Goal: Navigation & Orientation: Find specific page/section

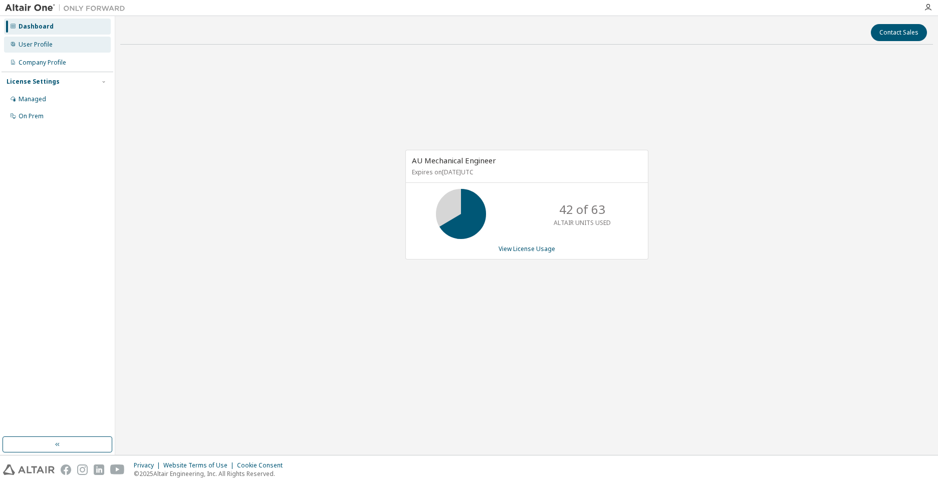
click at [45, 41] on div "User Profile" at bounding box center [36, 45] width 34 height 8
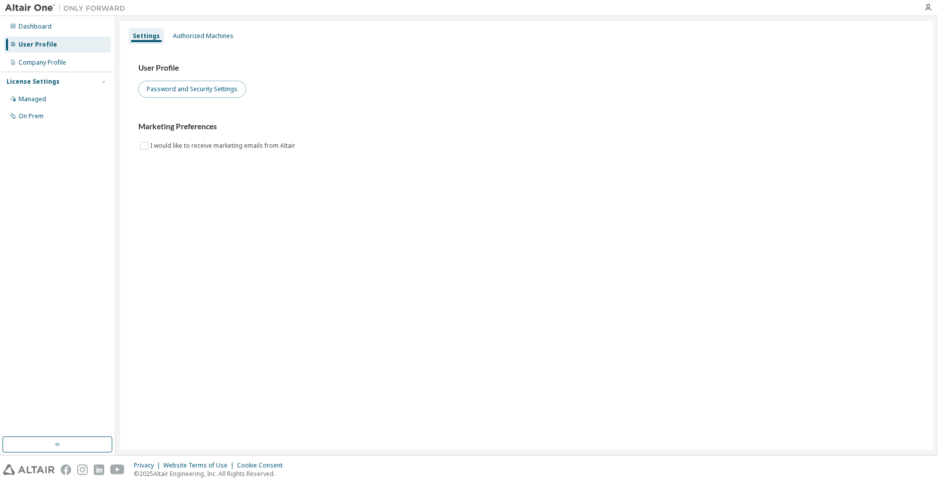
click at [207, 93] on button "Password and Security Settings" at bounding box center [192, 89] width 108 height 17
click at [206, 40] on div "Authorized Machines" at bounding box center [203, 36] width 69 height 16
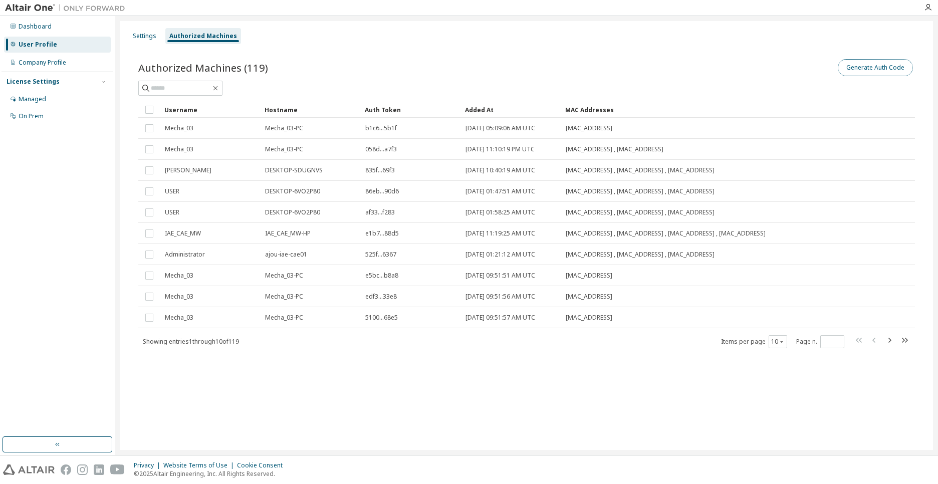
click at [742, 71] on button "Generate Auth Code" at bounding box center [875, 67] width 75 height 17
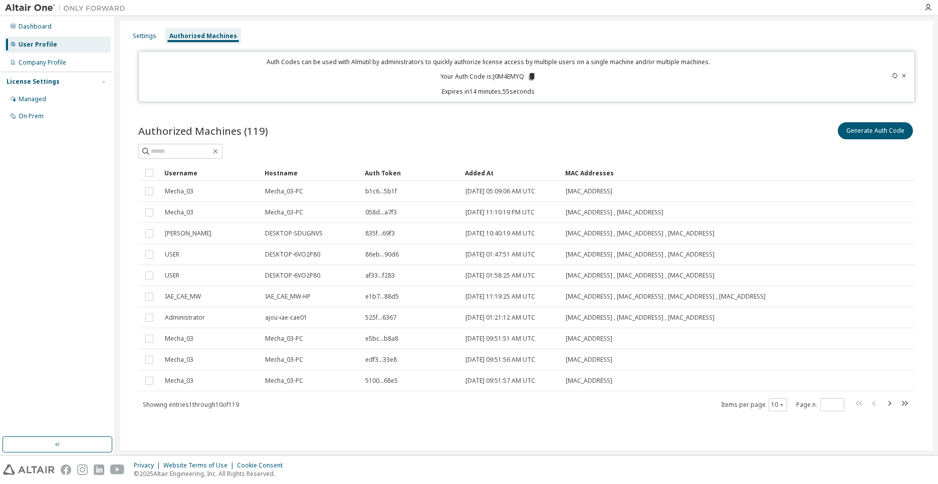
click at [531, 79] on icon at bounding box center [532, 76] width 6 height 7
click at [577, 133] on div "Generate Auth Code" at bounding box center [721, 130] width 388 height 21
click at [155, 37] on div "Settings" at bounding box center [145, 36] width 24 height 8
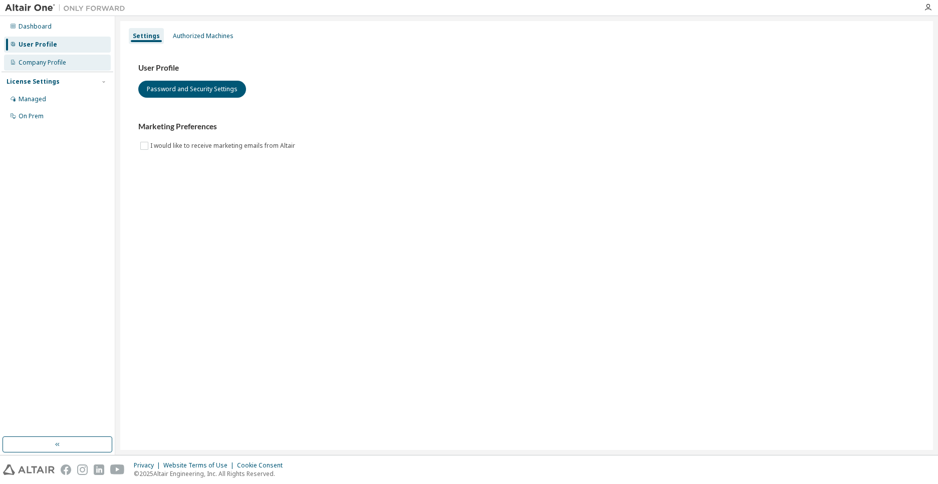
click at [39, 67] on div "Company Profile" at bounding box center [57, 63] width 107 height 16
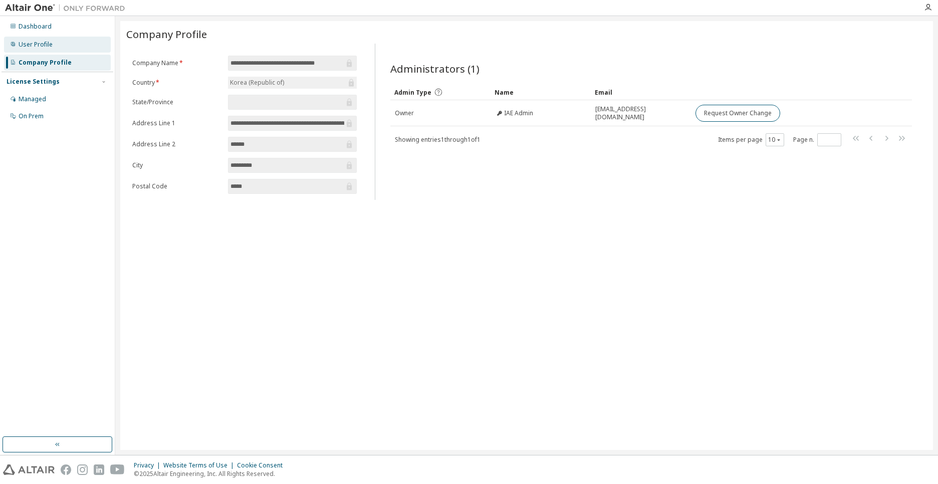
click at [43, 48] on div "User Profile" at bounding box center [36, 45] width 34 height 8
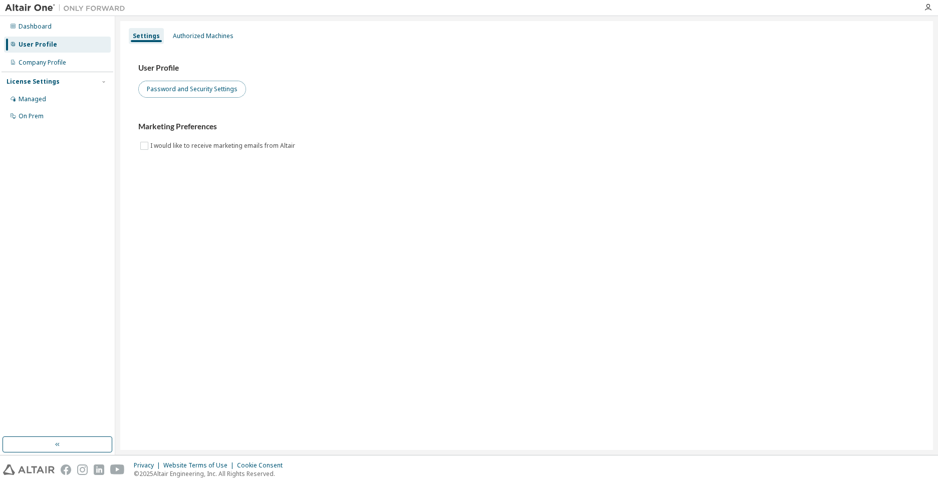
click at [205, 89] on button "Password and Security Settings" at bounding box center [192, 89] width 108 height 17
click at [39, 25] on div "Dashboard" at bounding box center [35, 27] width 33 height 8
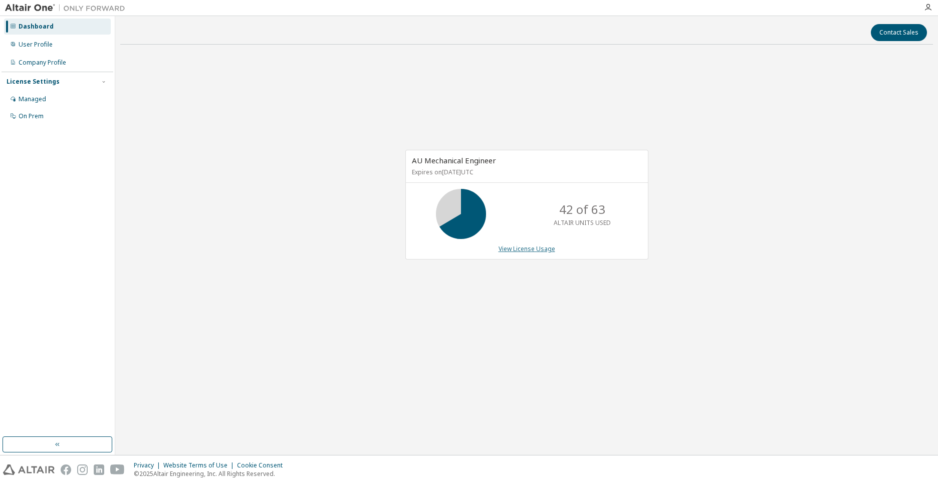
click at [522, 248] on link "View License Usage" at bounding box center [527, 249] width 57 height 9
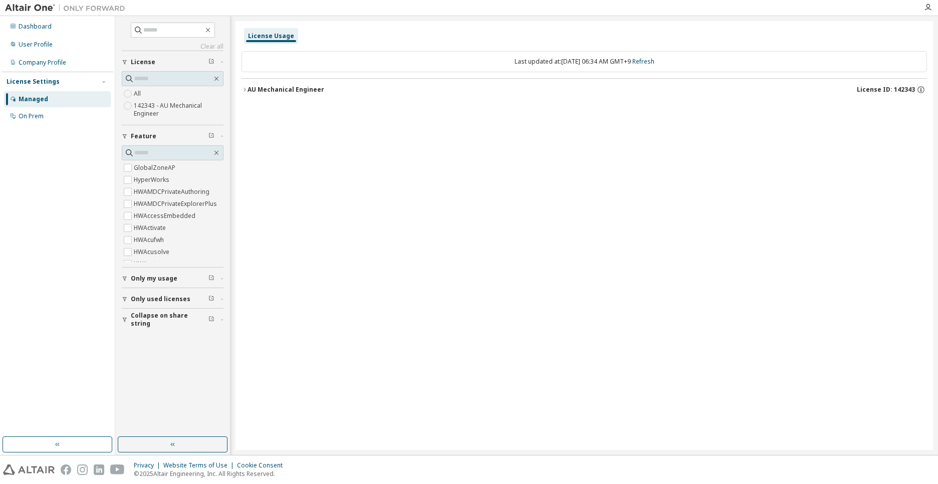
click at [52, 98] on div "Managed" at bounding box center [57, 99] width 107 height 16
click at [52, 41] on div "User Profile" at bounding box center [57, 45] width 107 height 16
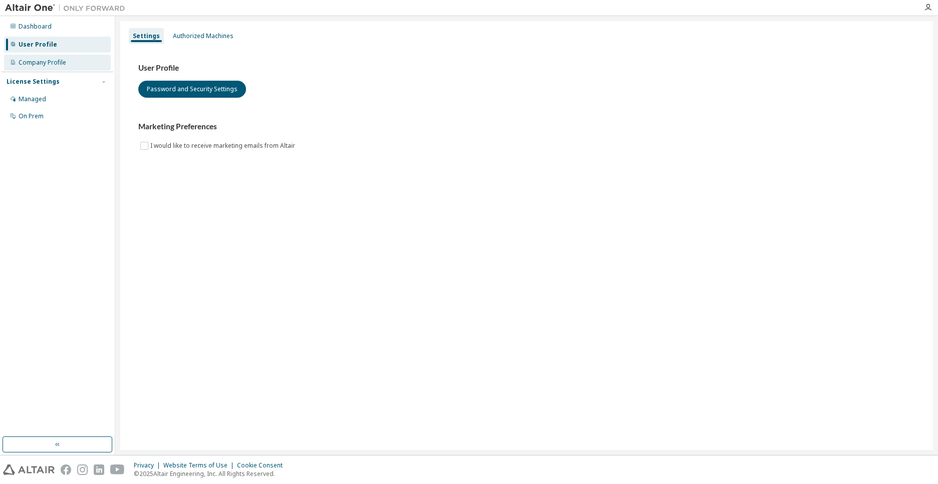
click at [31, 65] on div "Company Profile" at bounding box center [43, 63] width 48 height 8
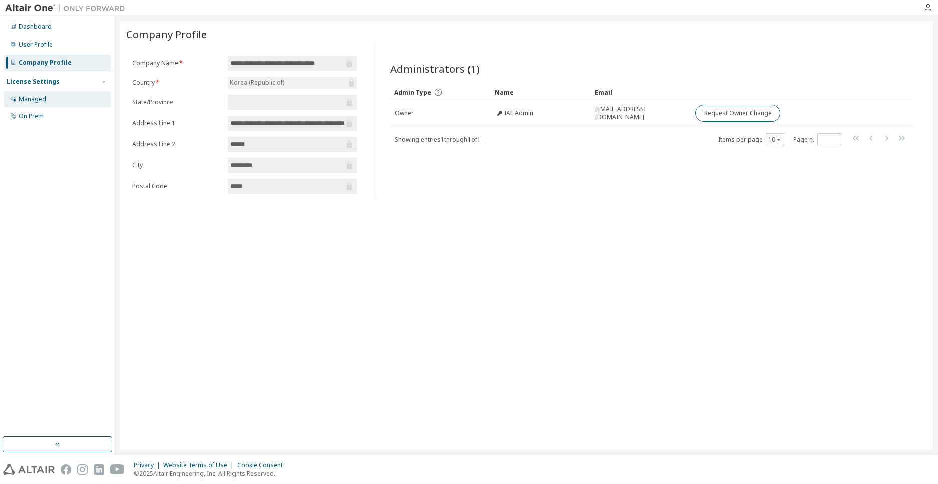
click at [38, 101] on div "Managed" at bounding box center [33, 99] width 28 height 8
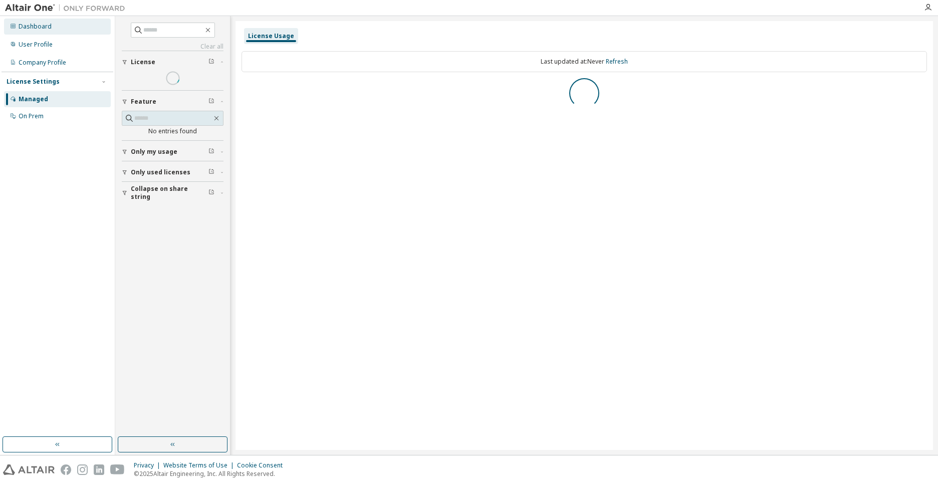
click at [44, 30] on div "Dashboard" at bounding box center [35, 27] width 33 height 8
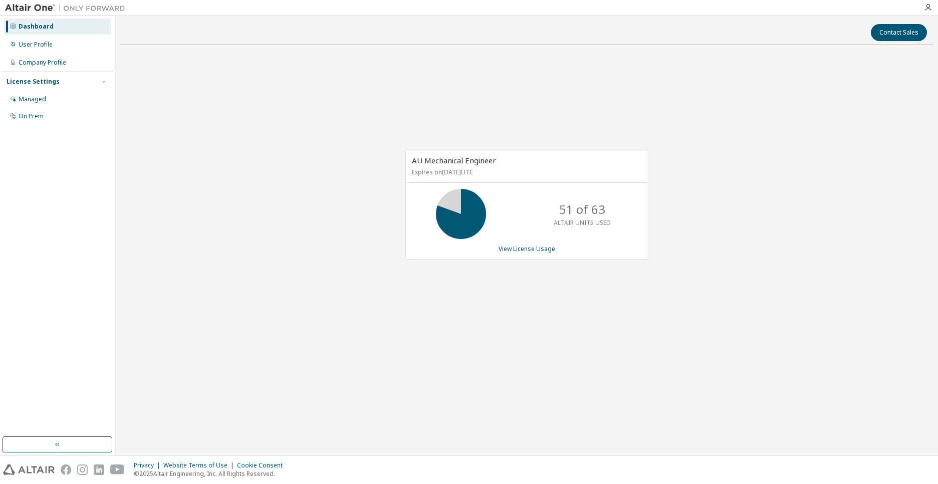
click at [570, 363] on div "AU Mechanical Engineer Expires on May 1, 2026 UTC 51 of 63 ALTAIR UNITS USED Vi…" at bounding box center [526, 210] width 813 height 315
